Goal: Navigation & Orientation: Find specific page/section

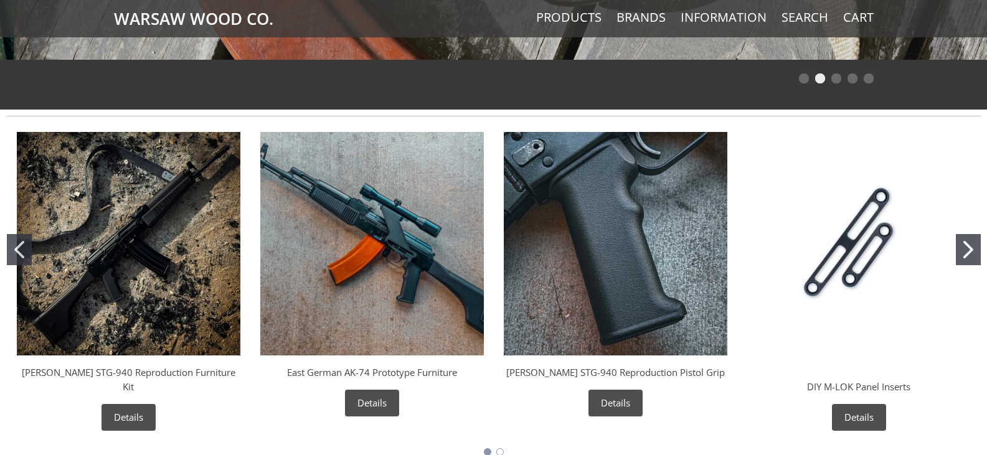
scroll to position [438, 0]
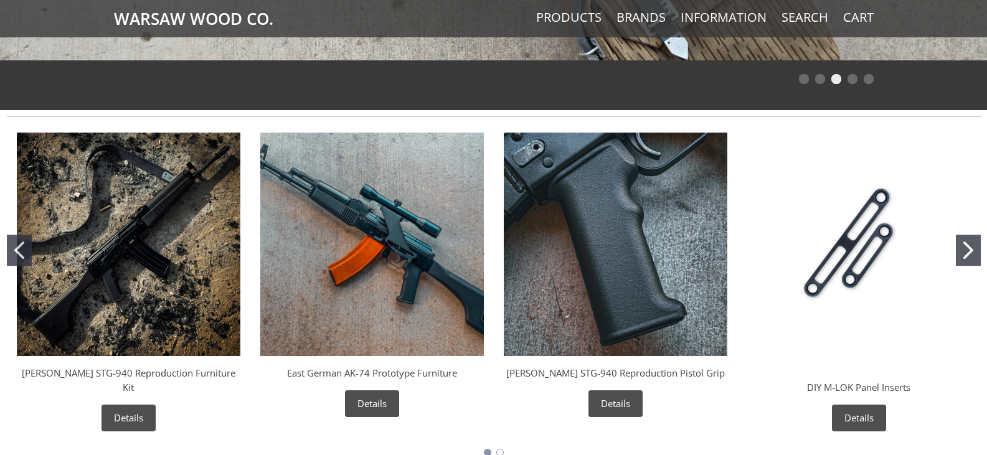
click at [963, 249] on button "Go to slide 2" at bounding box center [968, 250] width 25 height 31
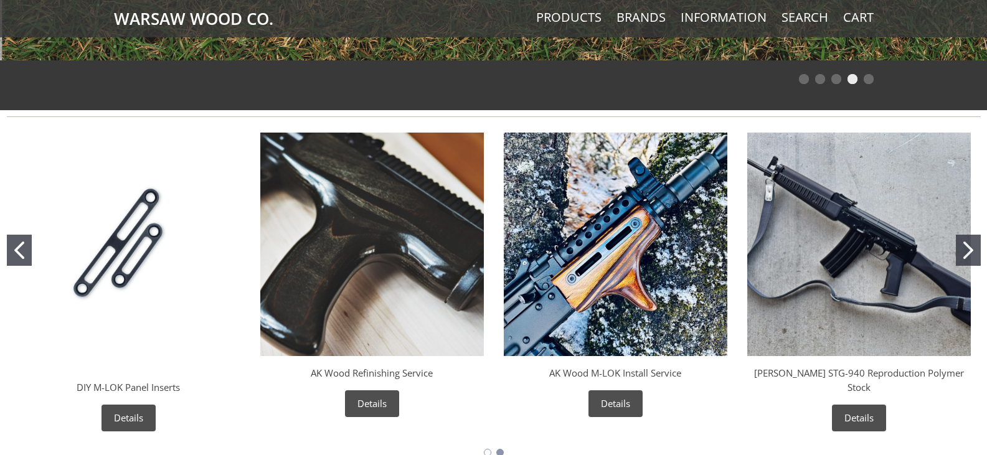
click at [963, 248] on icon "Go to slide 2" at bounding box center [968, 250] width 10 height 17
click at [966, 254] on icon "Go to slide 2" at bounding box center [968, 250] width 10 height 17
click at [969, 242] on icon "Go to slide 2" at bounding box center [968, 250] width 10 height 17
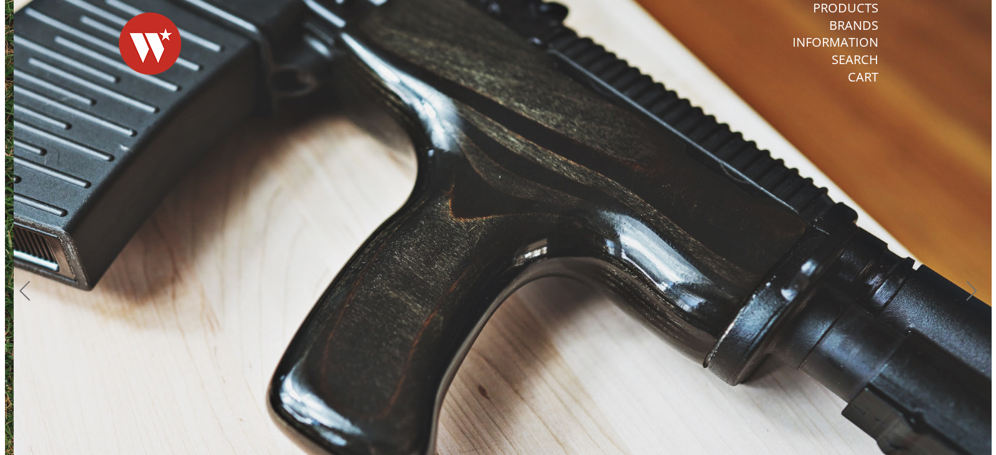
scroll to position [0, 0]
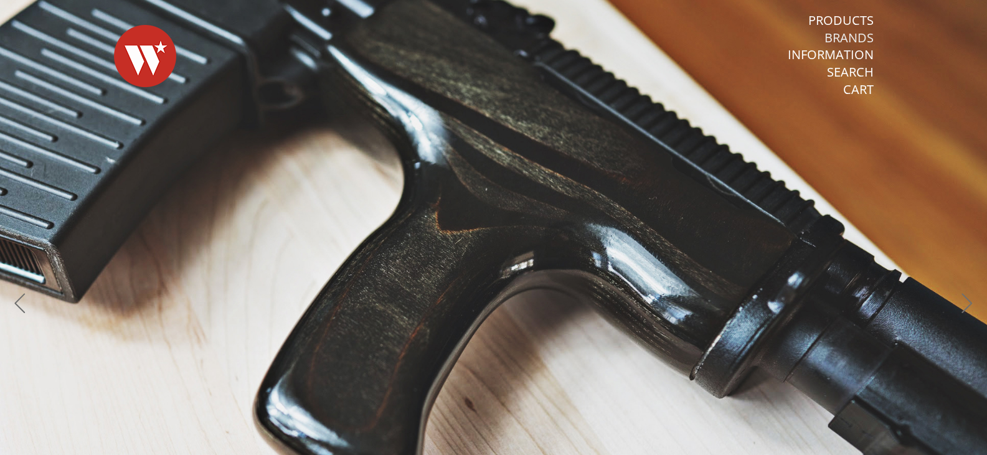
click at [831, 34] on link "Brands" at bounding box center [848, 38] width 49 height 16
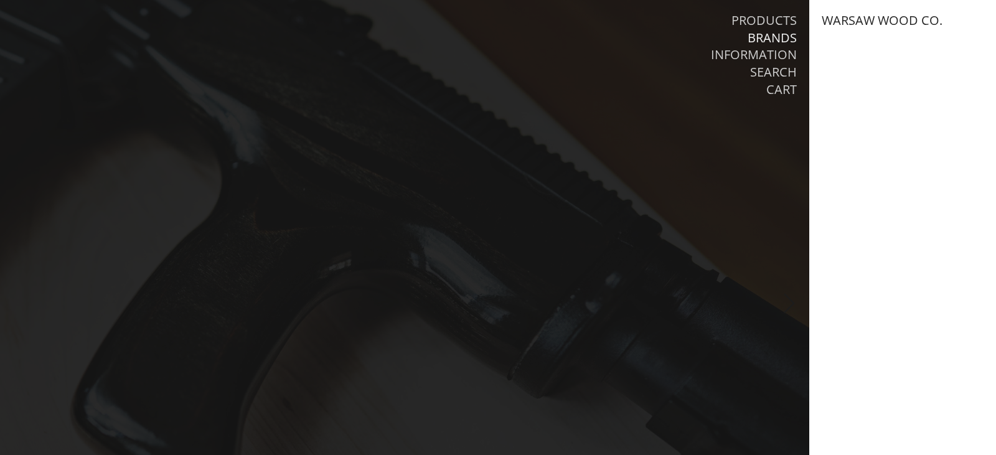
click at [834, 23] on link "Warsaw Wood Co." at bounding box center [882, 20] width 121 height 16
